Goal: Information Seeking & Learning: Compare options

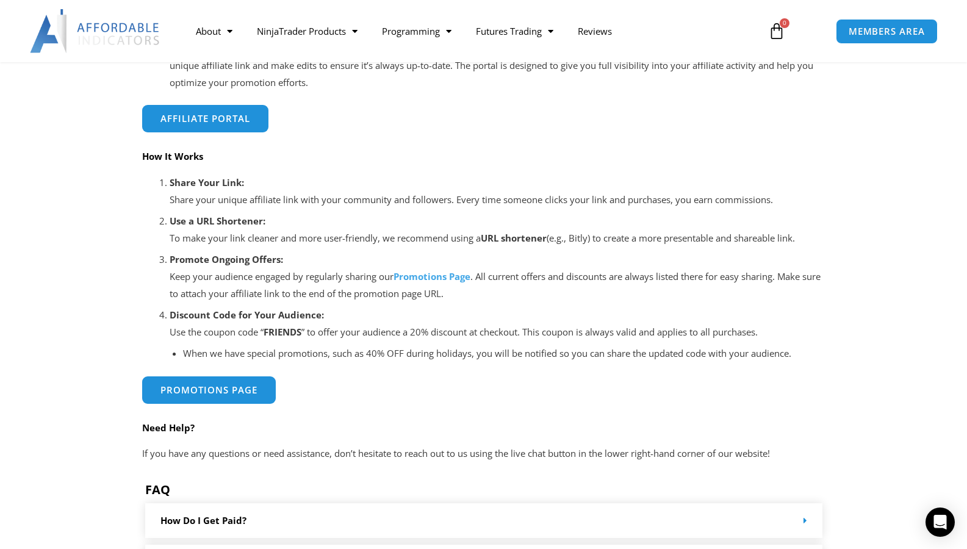
scroll to position [440, 0]
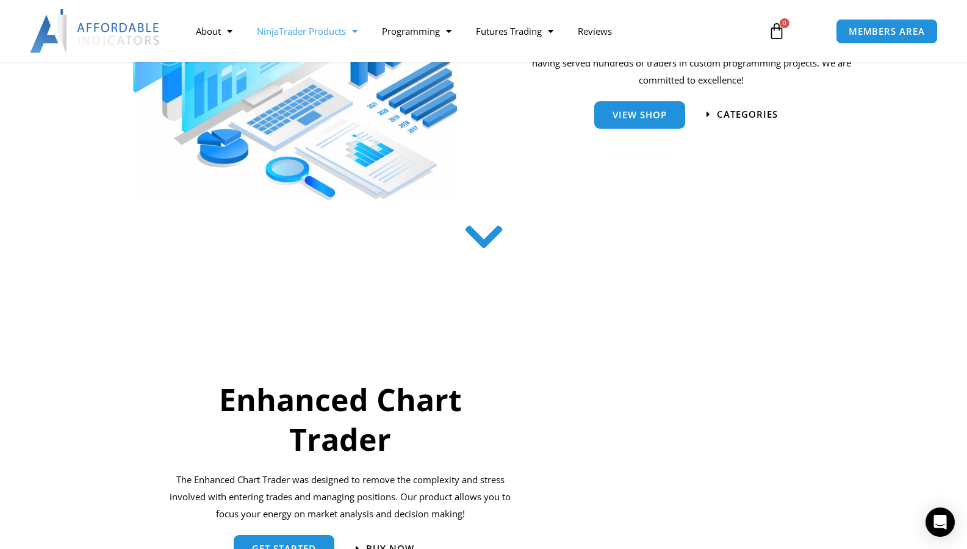
scroll to position [282, 0]
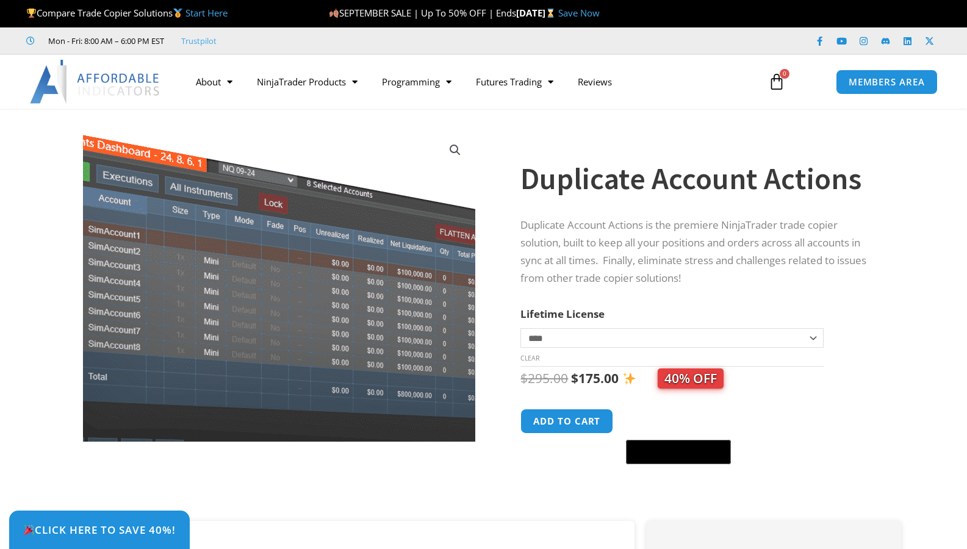
click at [274, 272] on img at bounding box center [280, 289] width 485 height 386
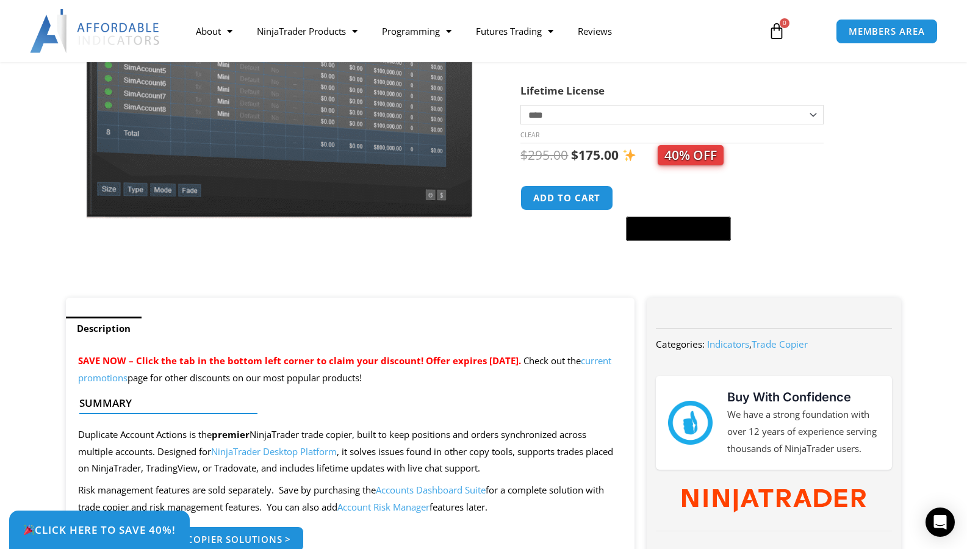
scroll to position [402, 0]
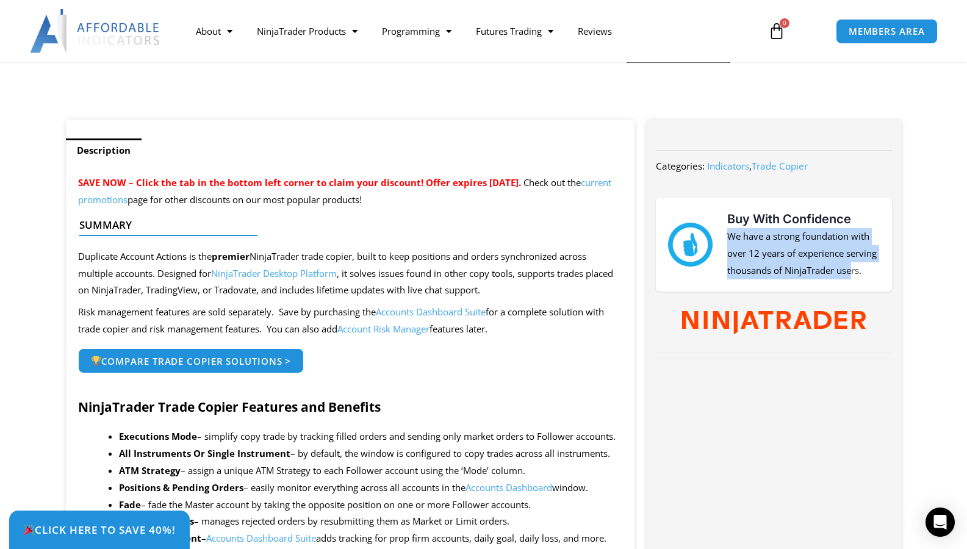
drag, startPoint x: 729, startPoint y: 236, endPoint x: 854, endPoint y: 272, distance: 129.6
click at [854, 272] on p "We have a strong foundation with over 12 years of experience serving thousands …" at bounding box center [803, 253] width 153 height 51
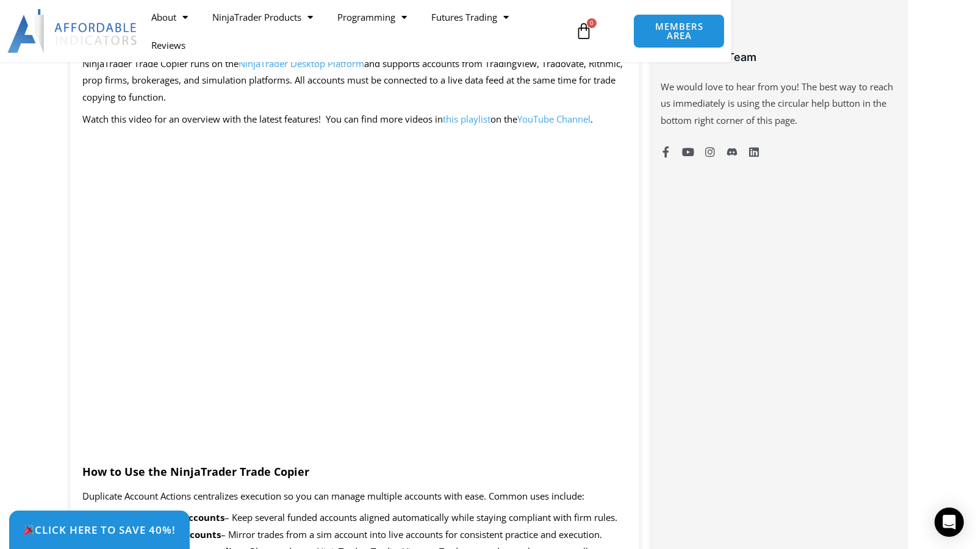
scroll to position [931, 0]
